Goal: Task Accomplishment & Management: Manage account settings

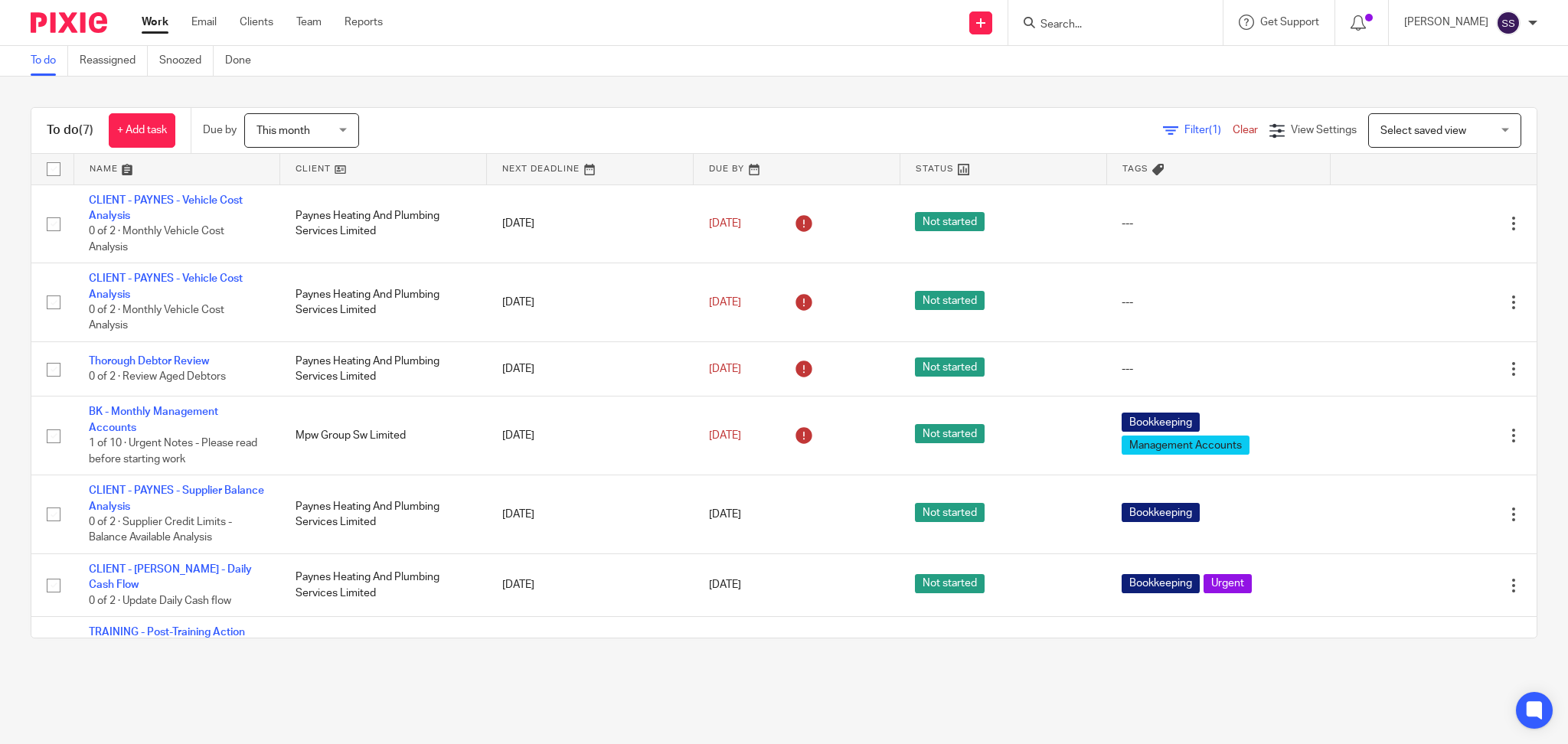
click at [565, 92] on div "To do (7) + Add task Due by This month This month Today Tomorrow This week Next…" at bounding box center [784, 373] width 1568 height 592
click at [310, 132] on span "This month" at bounding box center [282, 131] width 53 height 11
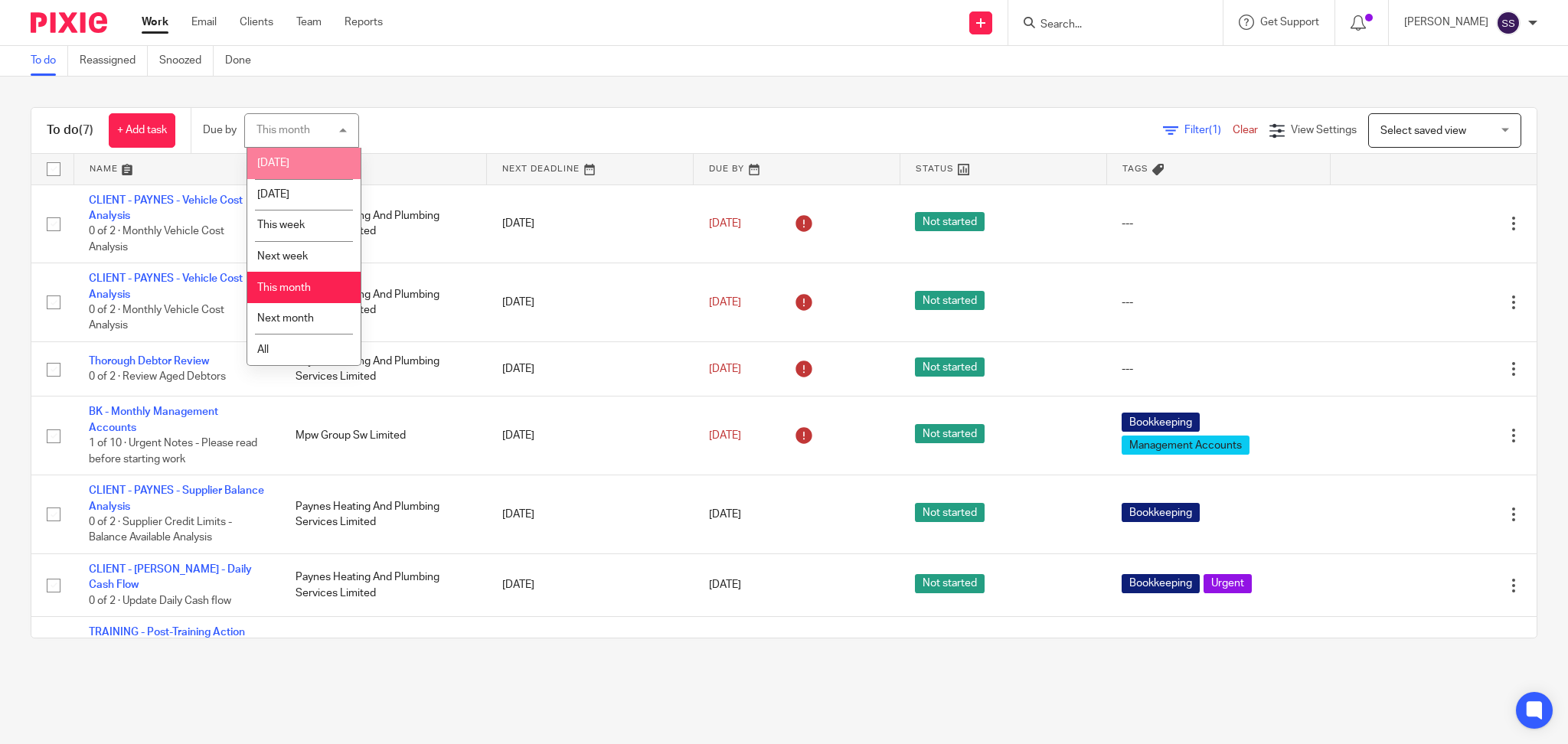
click at [270, 162] on span "Today" at bounding box center [273, 162] width 32 height 11
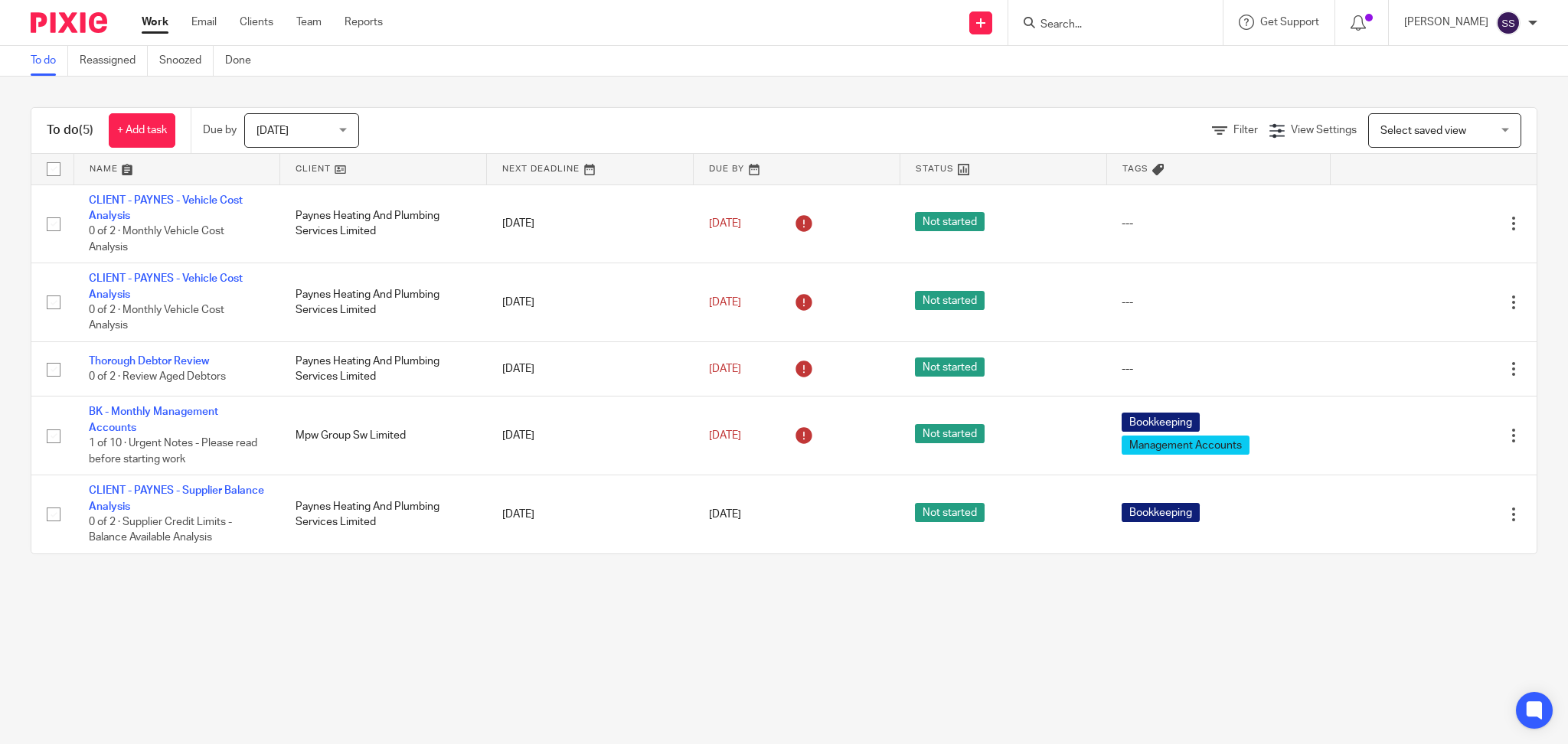
click at [439, 660] on main "To do Reassigned Snoozed Done To do (5) + Add task Due by Today Today Today Tom…" at bounding box center [784, 372] width 1568 height 744
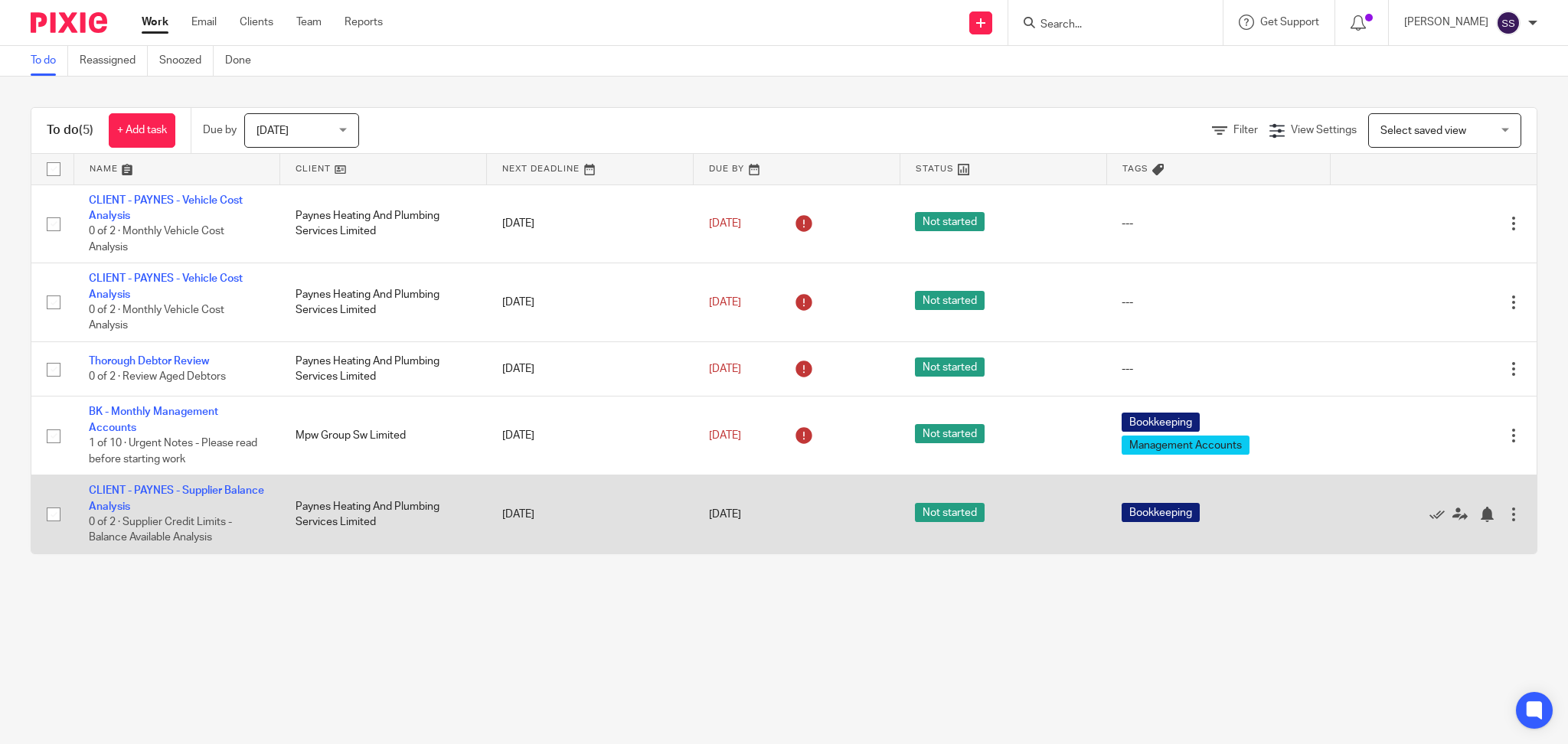
click at [1506, 515] on div at bounding box center [1514, 515] width 16 height 16
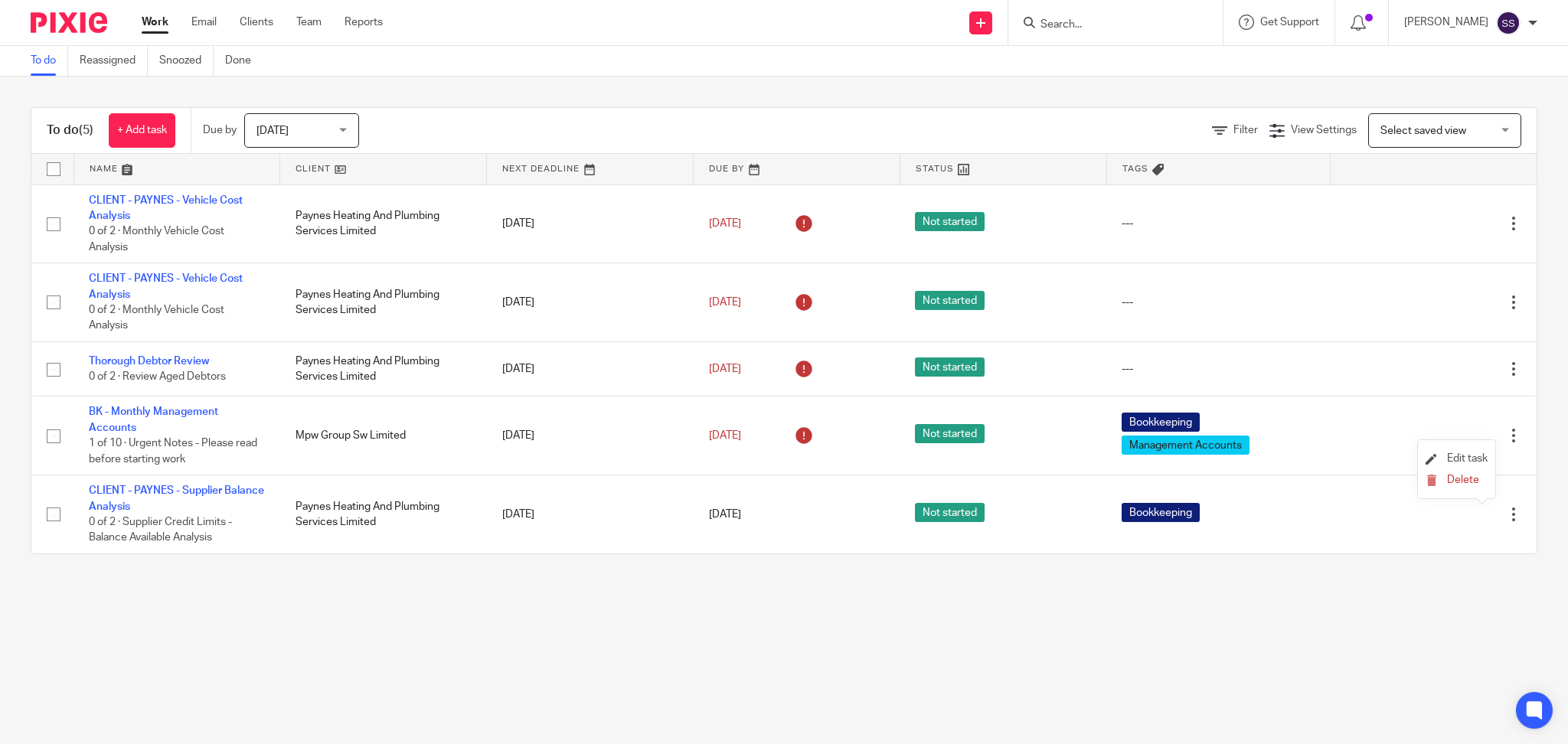
click at [1459, 450] on li "Edit task" at bounding box center [1456, 459] width 62 height 23
click at [1472, 453] on span "Edit task" at bounding box center [1467, 458] width 40 height 11
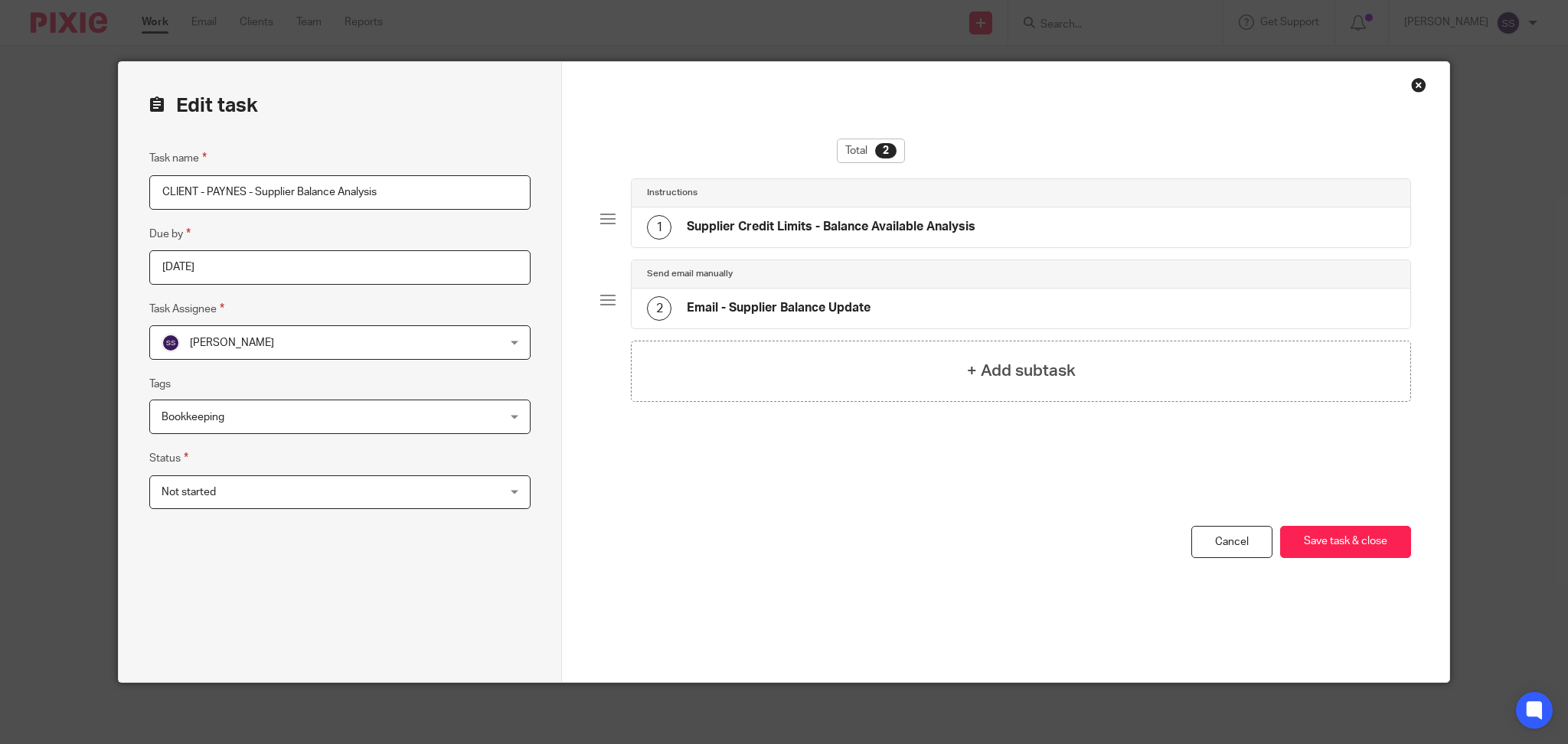
click at [287, 255] on input "2025-08-19" at bounding box center [341, 267] width 382 height 34
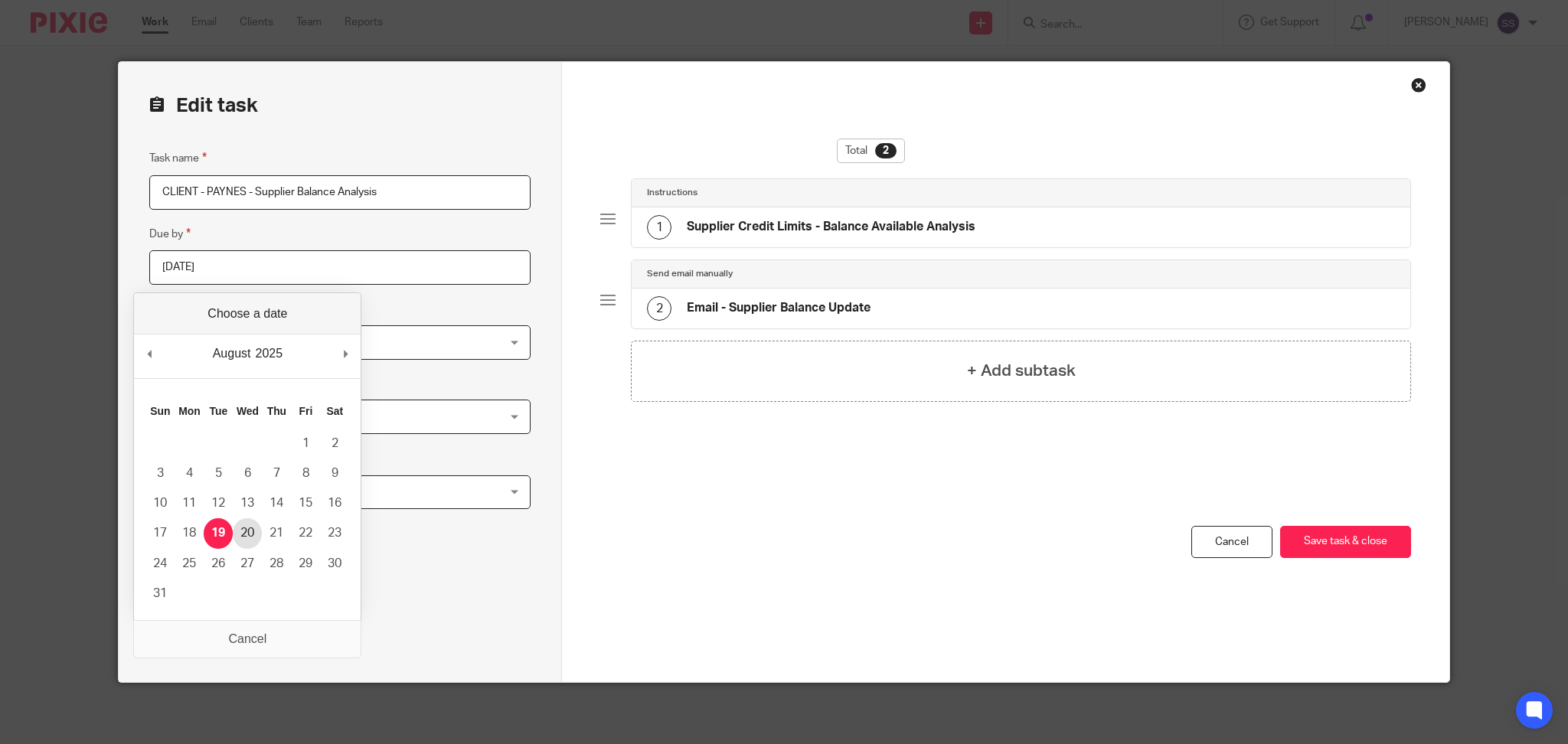
type input "2025-08-20"
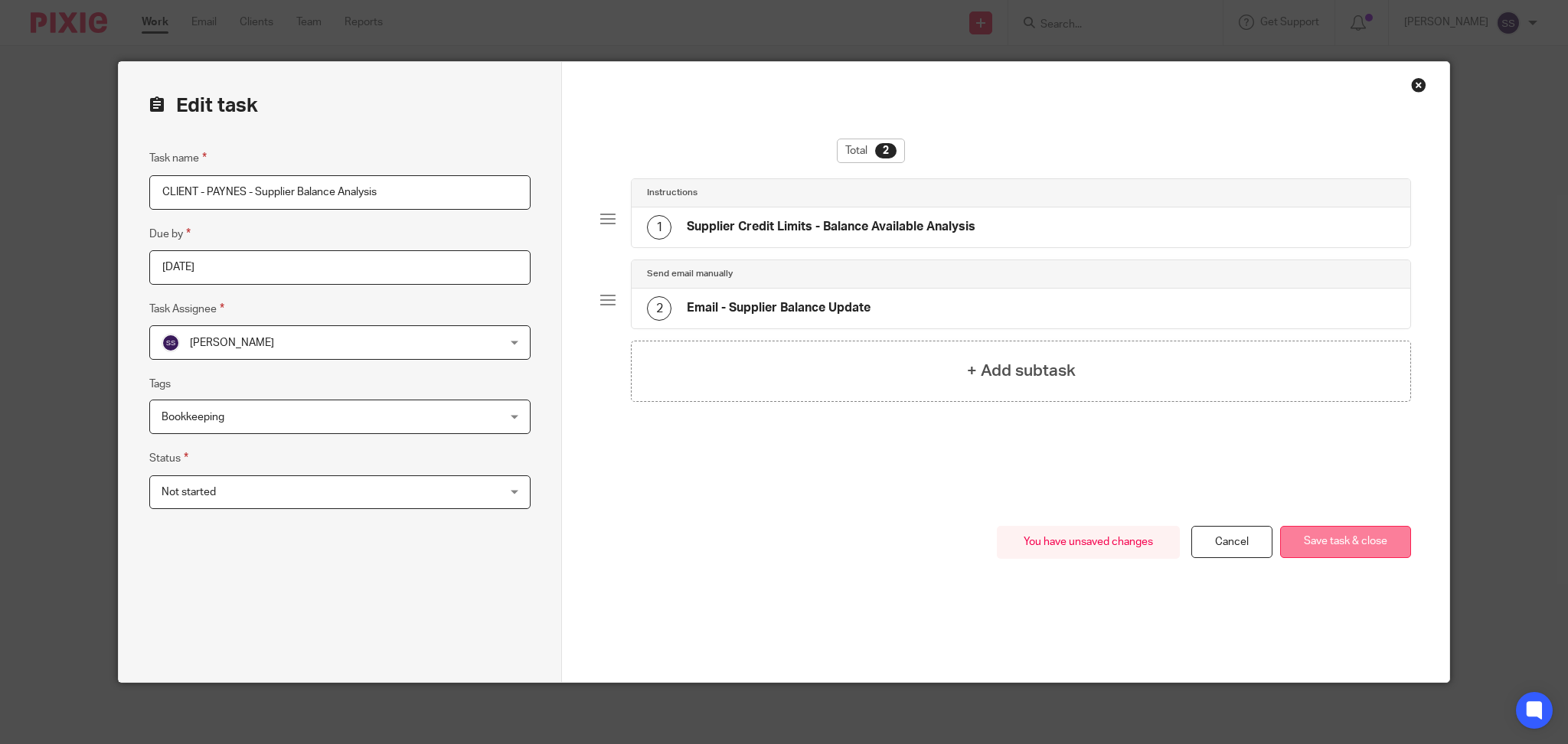
click at [1327, 535] on button "Save task & close" at bounding box center [1345, 541] width 131 height 32
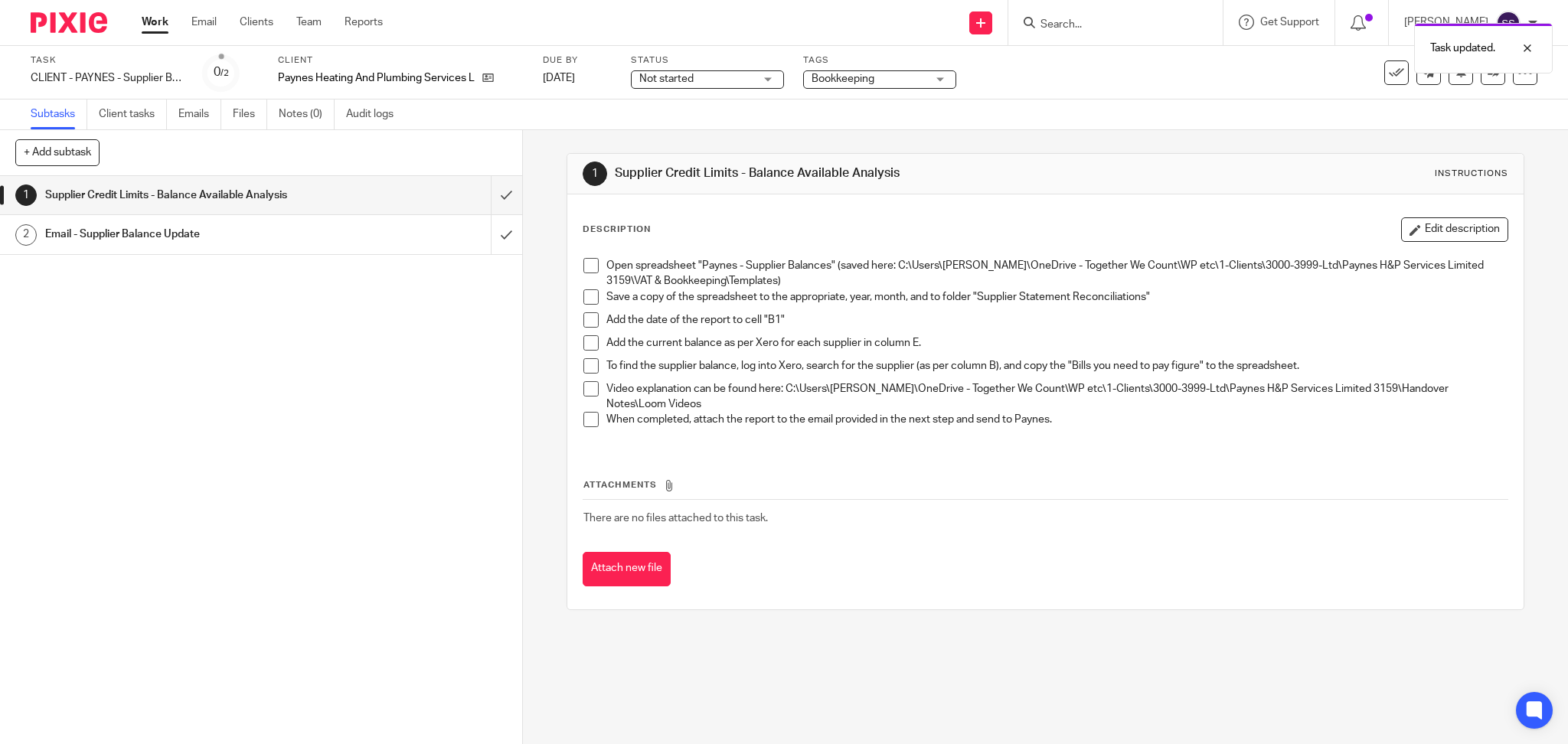
click at [157, 19] on link "Work" at bounding box center [155, 23] width 27 height 16
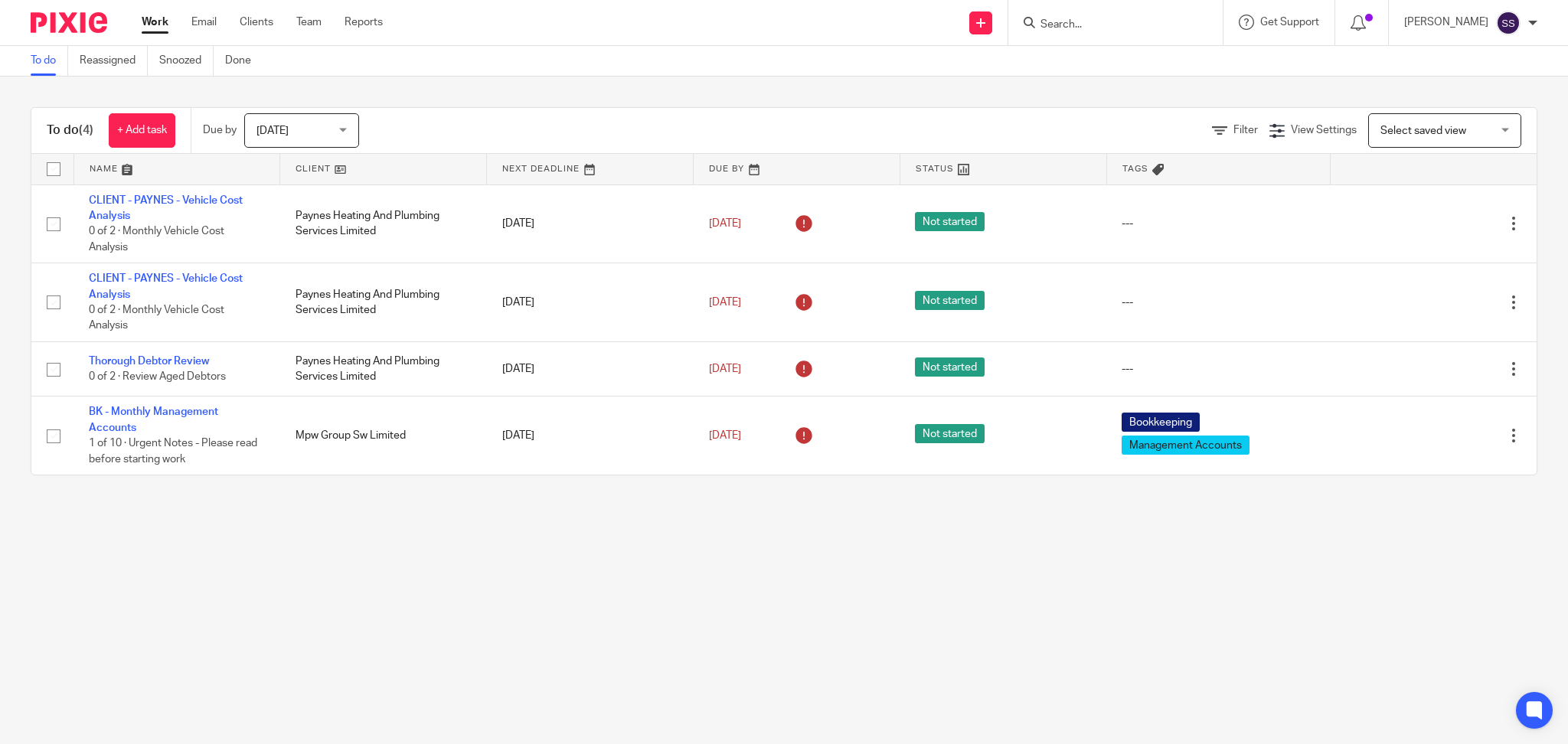
click at [329, 587] on main "To do Reassigned Snoozed Done To do (4) + Add task Due by Today Today Today Tom…" at bounding box center [784, 372] width 1568 height 744
click at [227, 582] on main "To do Reassigned Snoozed Done To do (4) + Add task Due by Today Today Today Tom…" at bounding box center [784, 372] width 1568 height 744
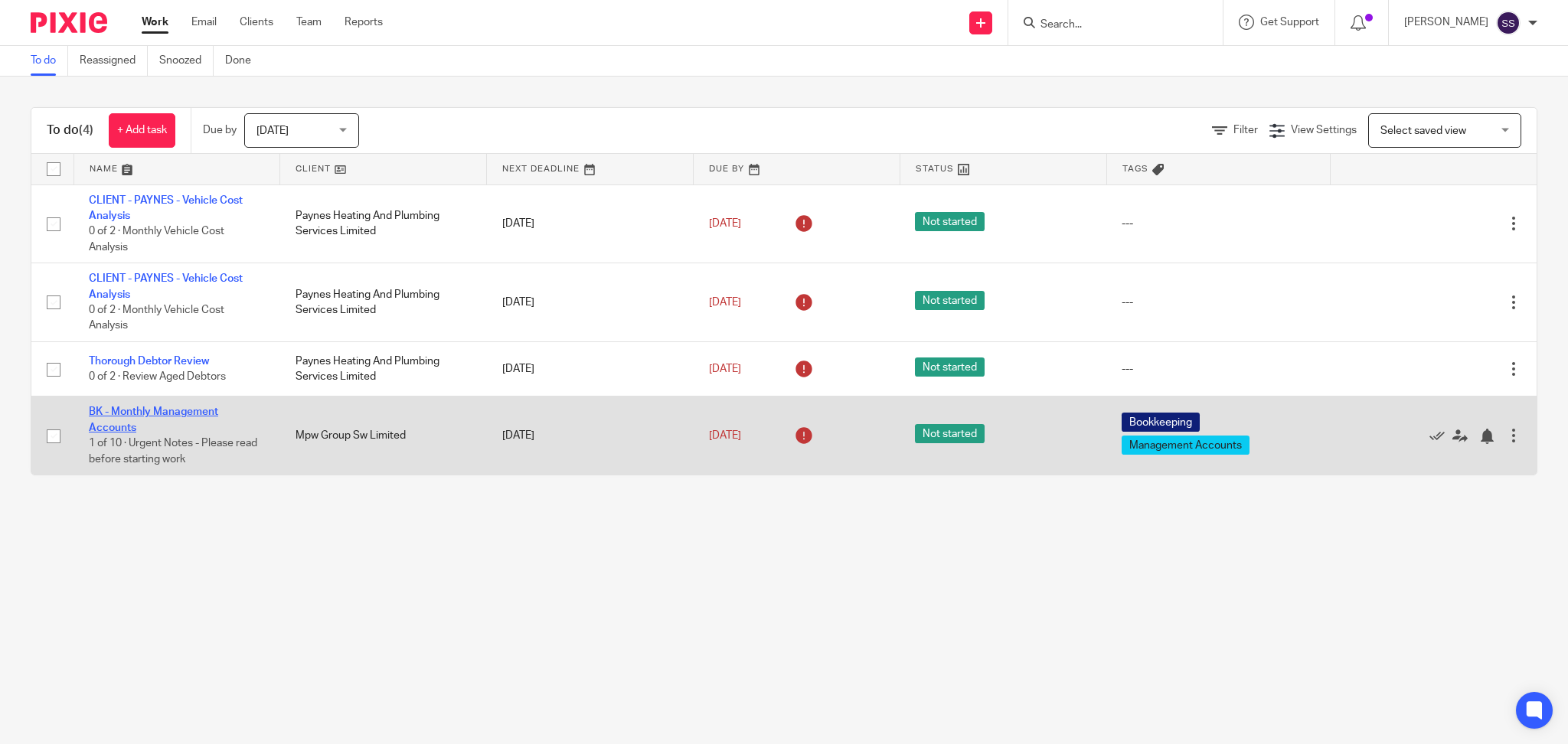
click at [195, 407] on link "BK - Monthly Management Accounts" at bounding box center [153, 419] width 129 height 26
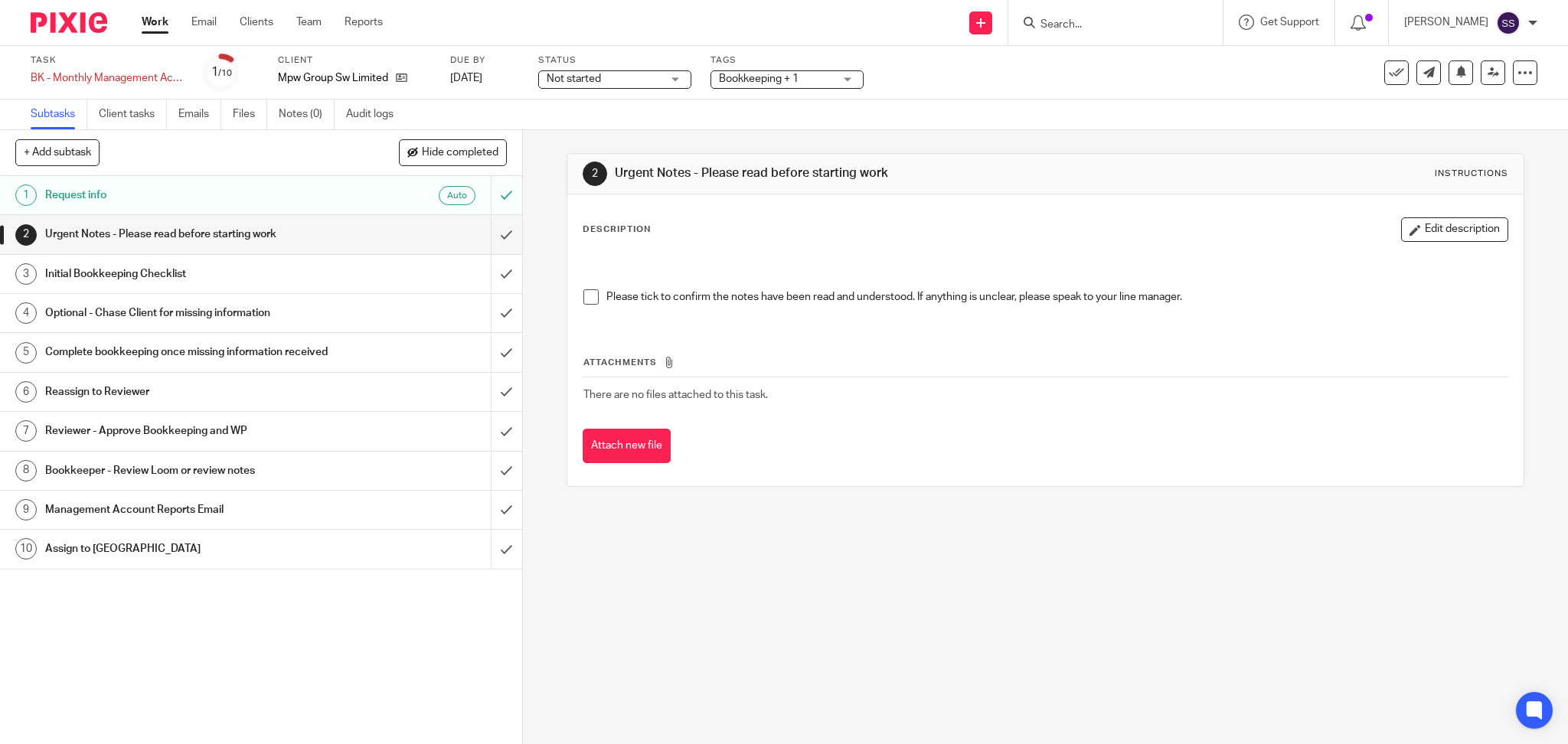
click at [315, 270] on h1 "Initial Bookkeeping Checklist" at bounding box center [189, 274] width 287 height 23
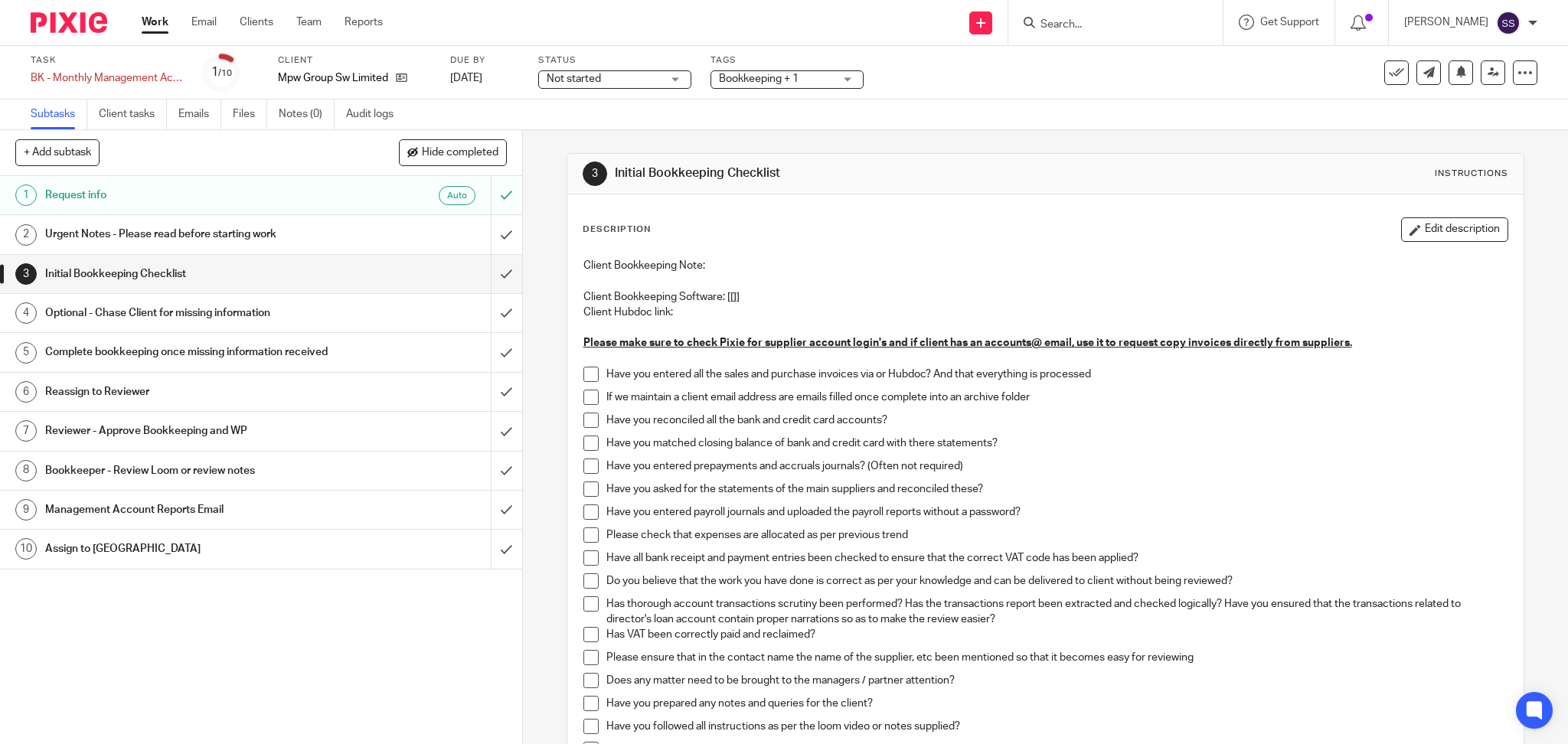
click at [584, 377] on span at bounding box center [592, 374] width 16 height 16
click at [584, 391] on span at bounding box center [592, 398] width 16 height 16
